Goal: Use online tool/utility: Utilize a website feature to perform a specific function

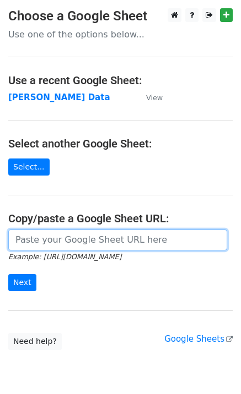
click at [31, 236] on input "url" at bounding box center [117, 240] width 219 height 21
paste input "https://docs.google.com/spreadsheets/d/1Ken92x-fsdBwPq8425uLzeon7QAVa5789UdLiBg…"
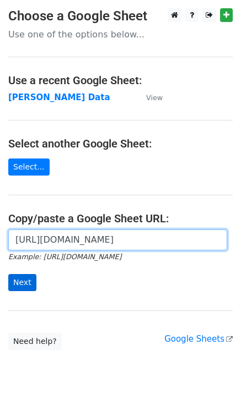
scroll to position [0, 329]
type input "https://docs.google.com/spreadsheets/d/1Ken92x-fsdBwPq8425uLzeon7QAVa5789UdLiBg…"
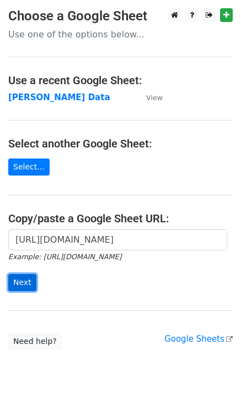
click at [18, 285] on input "Next" at bounding box center [22, 282] width 28 height 17
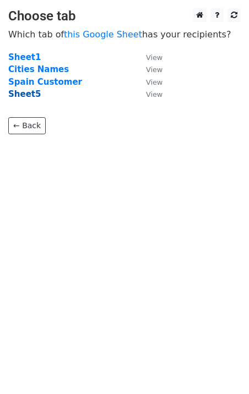
click at [21, 95] on strong "Sheet5" at bounding box center [24, 94] width 32 height 10
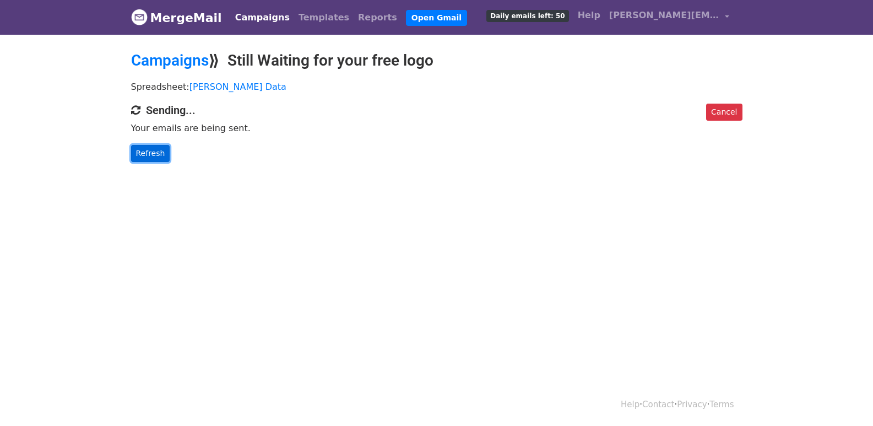
click at [149, 150] on link "Refresh" at bounding box center [150, 153] width 39 height 17
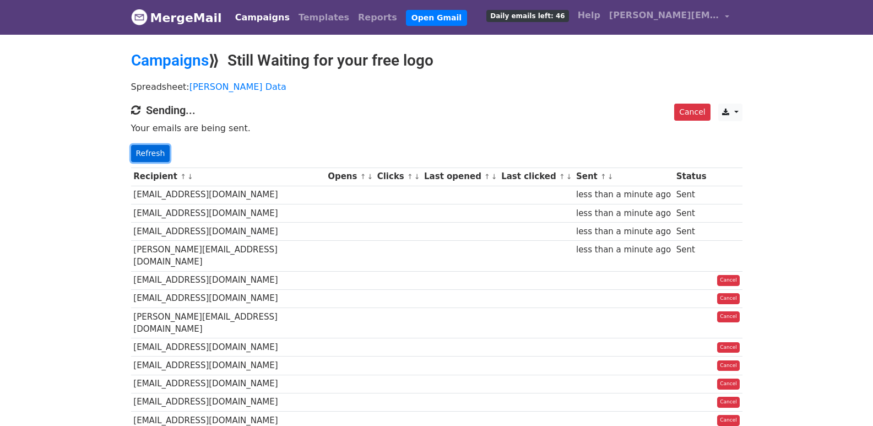
click at [162, 157] on link "Refresh" at bounding box center [150, 153] width 39 height 17
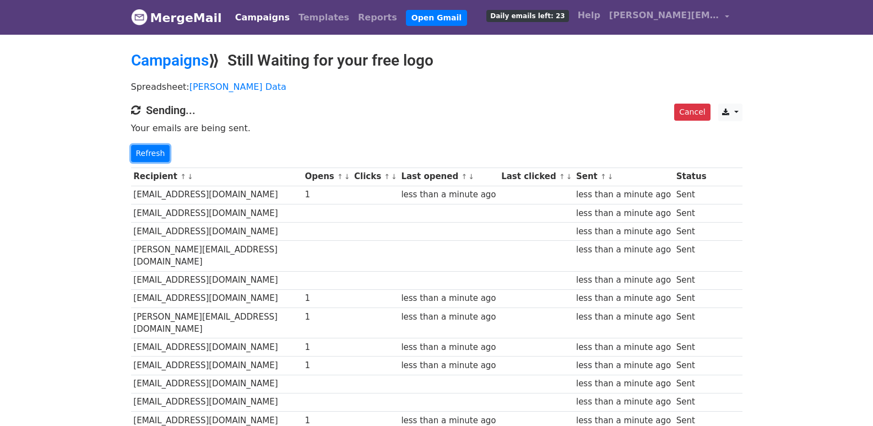
click at [162, 157] on link "Refresh" at bounding box center [150, 153] width 39 height 17
click at [135, 151] on link "Refresh" at bounding box center [150, 153] width 39 height 17
